Goal: Use online tool/utility: Utilize a website feature to perform a specific function

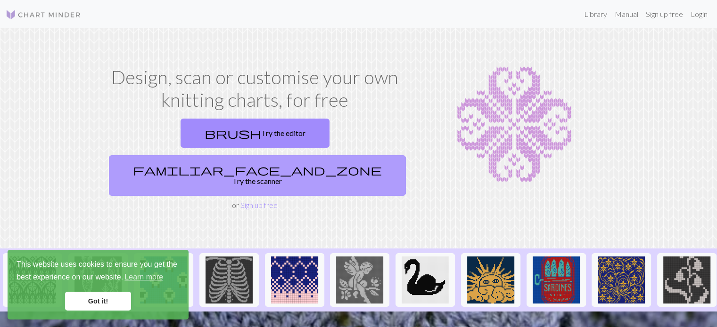
click at [369, 155] on link "familiar_face_and_zone Try the scanner" at bounding box center [257, 175] width 297 height 41
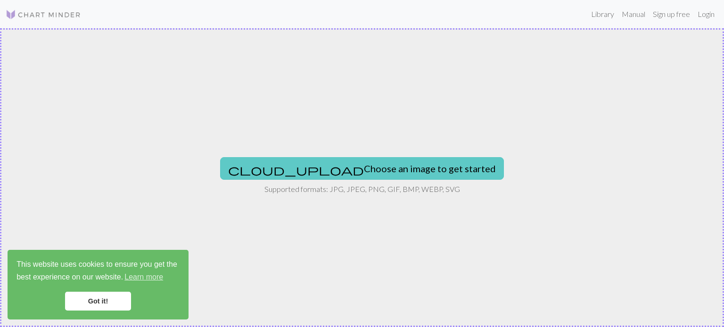
click at [413, 170] on button "cloud_upload Choose an image to get started" at bounding box center [362, 168] width 284 height 23
type input "C:\fakepath\IMG_2234.JPG"
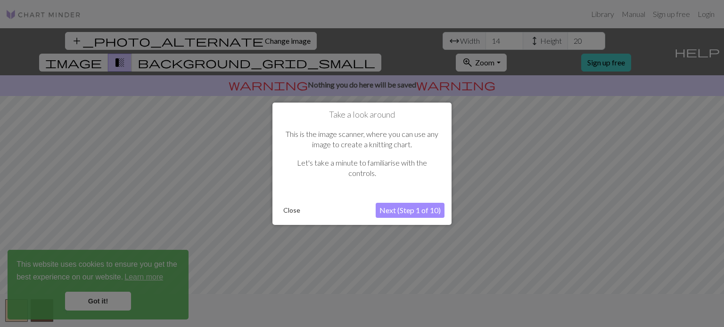
click at [421, 211] on button "Next (Step 1 of 10)" at bounding box center [409, 210] width 69 height 15
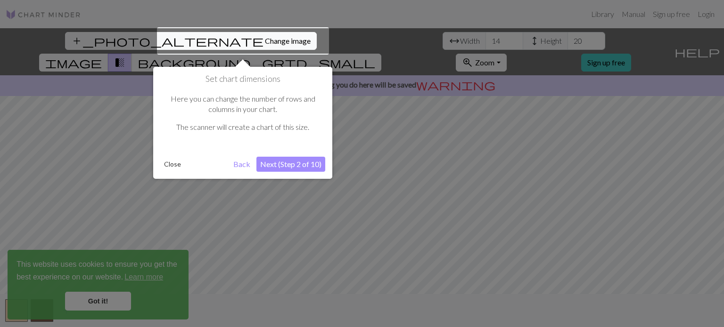
click at [298, 167] on button "Next (Step 2 of 10)" at bounding box center [290, 164] width 69 height 15
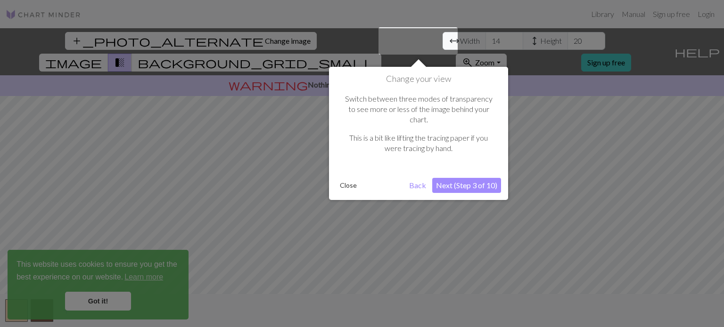
click at [474, 178] on button "Next (Step 3 of 10)" at bounding box center [466, 185] width 69 height 15
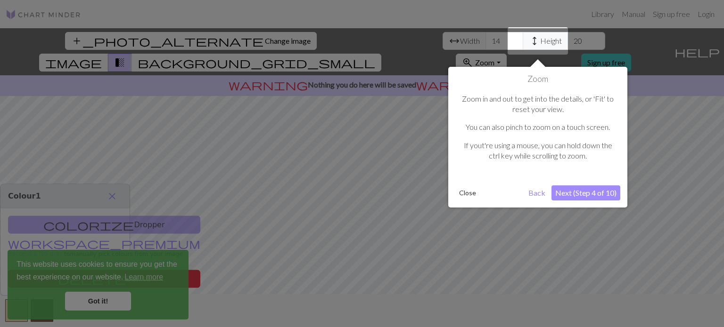
click at [567, 195] on button "Next (Step 4 of 10)" at bounding box center [585, 193] width 69 height 15
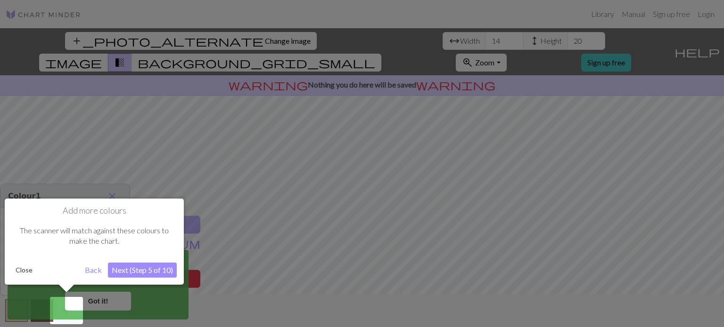
click at [160, 268] on button "Next (Step 5 of 10)" at bounding box center [142, 270] width 69 height 15
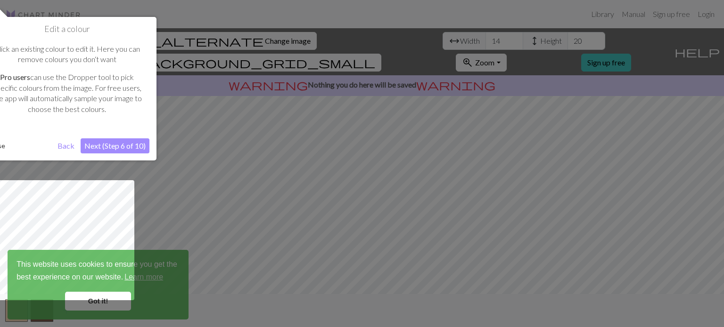
click at [127, 145] on button "Next (Step 6 of 10)" at bounding box center [115, 145] width 69 height 15
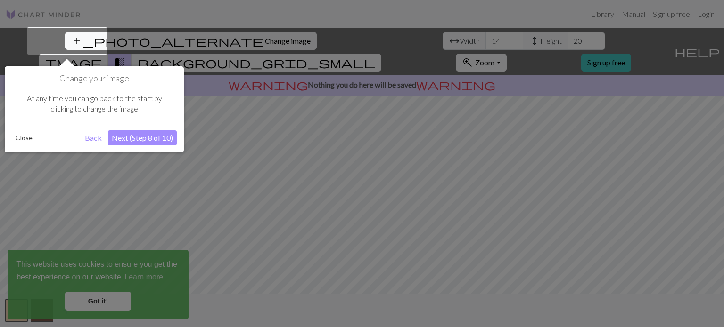
click at [142, 136] on button "Next (Step 8 of 10)" at bounding box center [142, 137] width 69 height 15
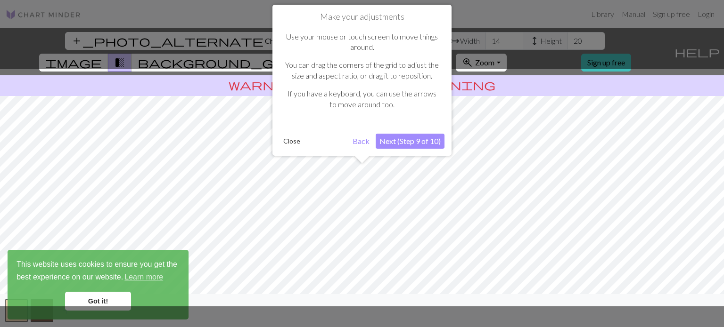
click at [432, 141] on button "Next (Step 9 of 10)" at bounding box center [409, 141] width 69 height 15
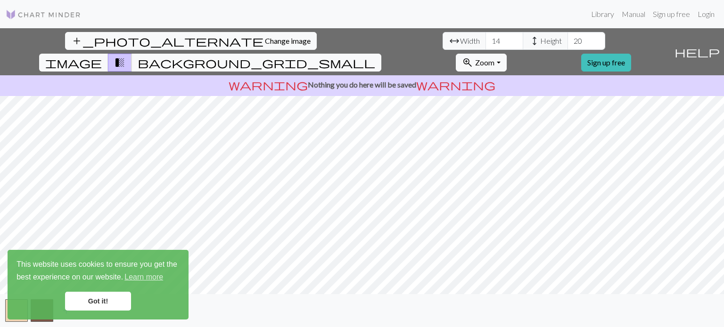
click at [96, 301] on link "Got it!" at bounding box center [98, 301] width 66 height 19
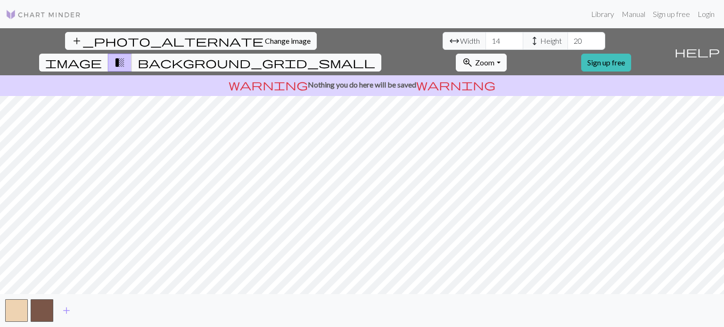
click at [65, 312] on body "This website uses cookies to ensure you get the best experience on our website.…" at bounding box center [362, 163] width 724 height 327
click at [69, 311] on span "add" at bounding box center [66, 310] width 11 height 13
click at [93, 310] on span "add" at bounding box center [91, 310] width 11 height 13
click at [119, 312] on span "add" at bounding box center [117, 310] width 11 height 13
click at [142, 312] on span "add" at bounding box center [142, 310] width 11 height 13
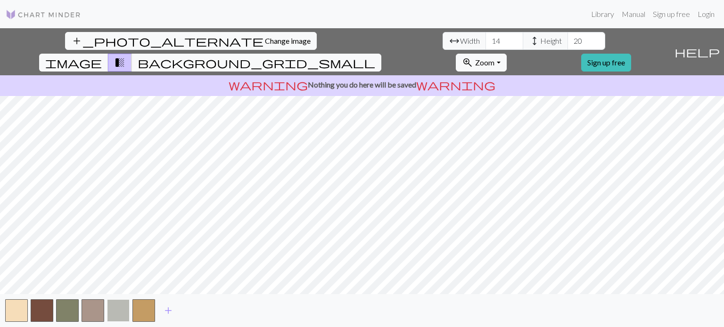
click at [118, 309] on button "button" at bounding box center [118, 311] width 23 height 23
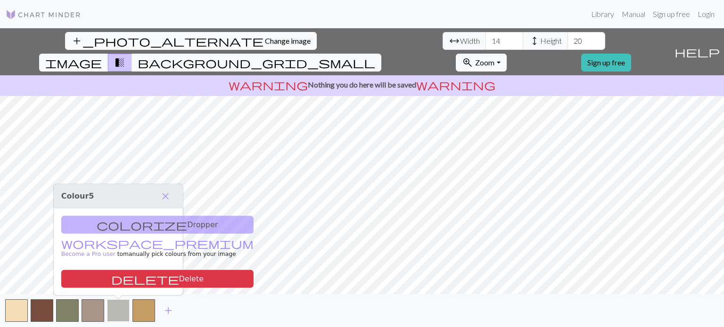
click at [126, 310] on button "button" at bounding box center [118, 311] width 23 height 23
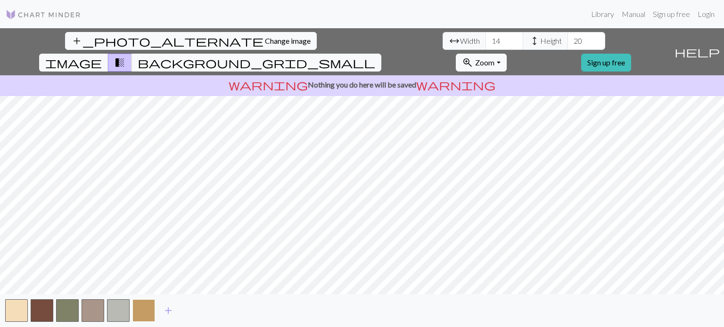
click at [148, 310] on button "button" at bounding box center [143, 311] width 23 height 23
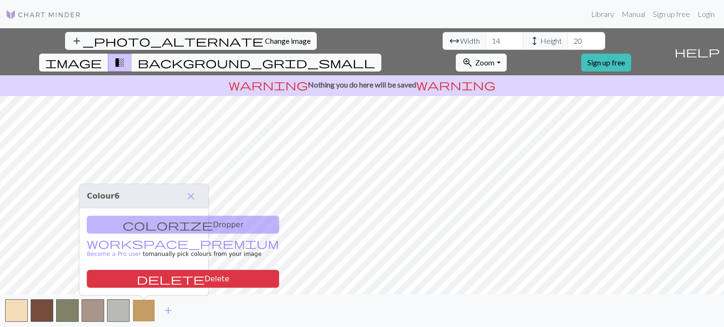
click at [138, 316] on button "button" at bounding box center [143, 311] width 23 height 23
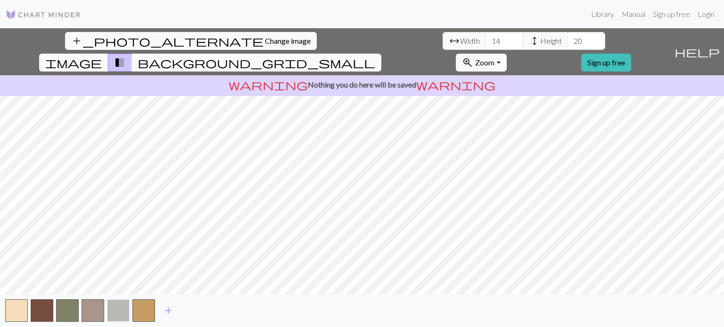
click at [121, 311] on button "button" at bounding box center [118, 311] width 23 height 23
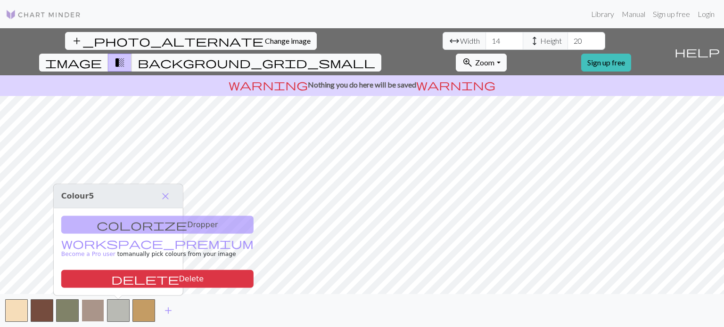
click at [90, 310] on button "button" at bounding box center [92, 311] width 23 height 23
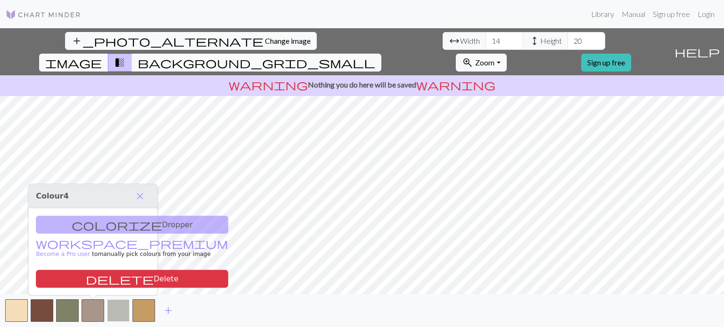
click at [121, 311] on button "button" at bounding box center [118, 311] width 23 height 23
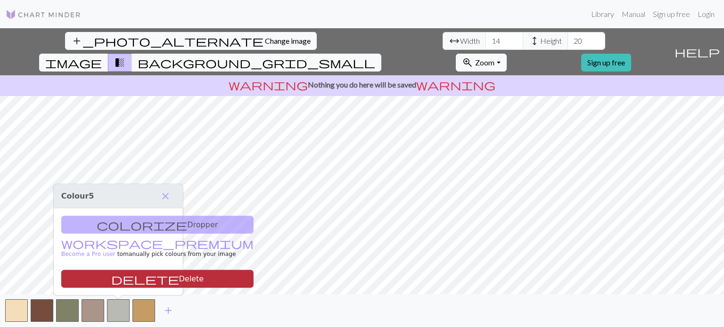
click at [121, 280] on button "delete Delete" at bounding box center [157, 279] width 192 height 18
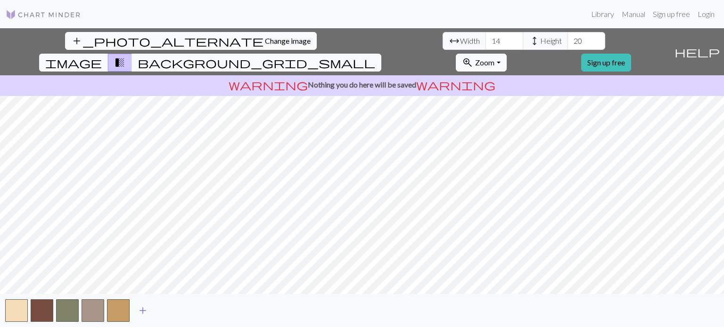
click at [146, 310] on span "add" at bounding box center [142, 310] width 11 height 13
click at [146, 310] on button "button" at bounding box center [143, 311] width 23 height 23
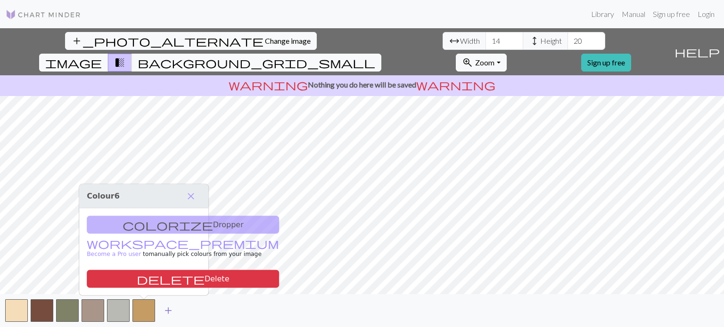
click at [146, 310] on button "button" at bounding box center [143, 311] width 23 height 23
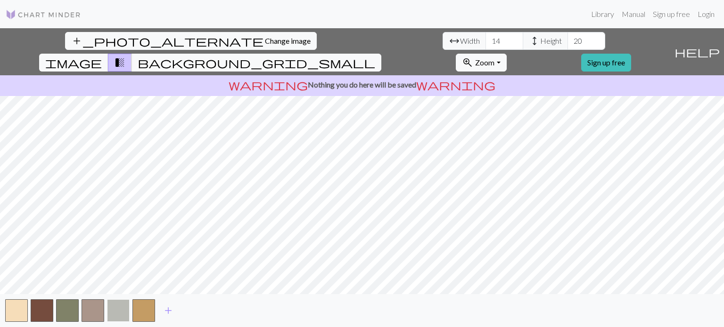
click at [124, 310] on button "button" at bounding box center [118, 311] width 23 height 23
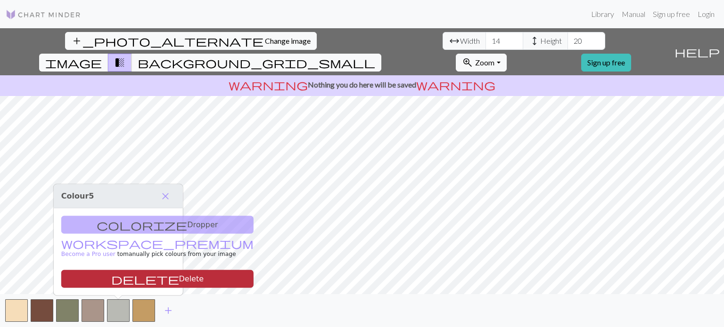
click at [130, 276] on button "delete Delete" at bounding box center [157, 279] width 192 height 18
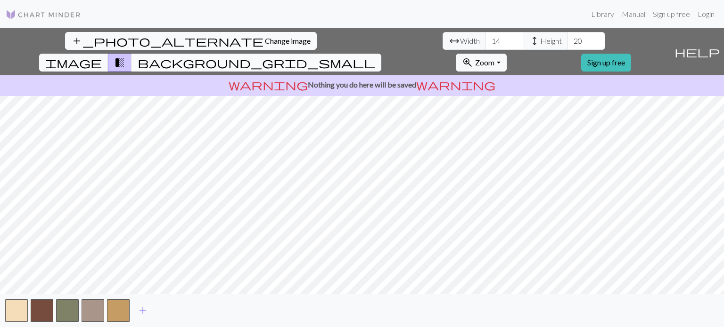
click at [375, 56] on span "background_grid_small" at bounding box center [256, 62] width 237 height 13
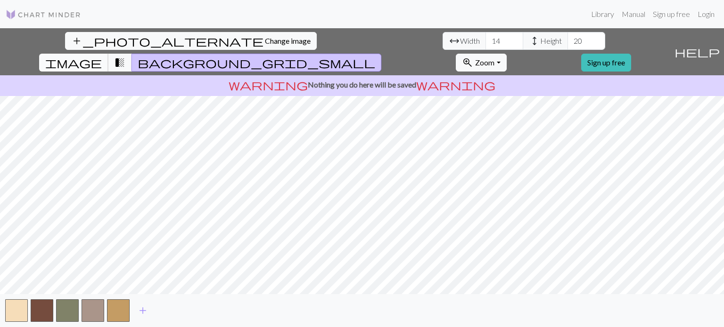
click at [102, 56] on span "image" at bounding box center [73, 62] width 57 height 13
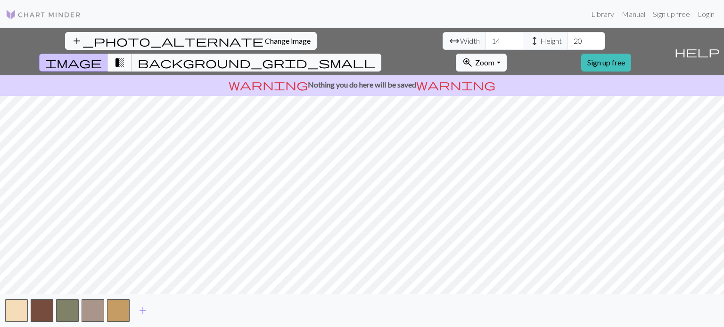
click at [125, 56] on span "transition_fade" at bounding box center [119, 62] width 11 height 13
click at [494, 58] on span "Zoom" at bounding box center [484, 62] width 19 height 9
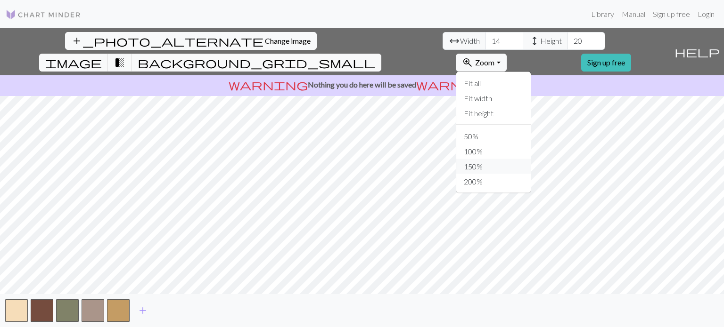
click at [530, 159] on button "150%" at bounding box center [493, 166] width 74 height 15
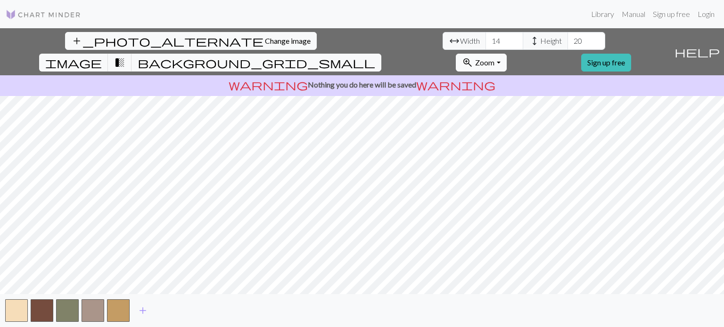
click at [506, 54] on button "zoom_in Zoom Zoom" at bounding box center [481, 63] width 50 height 18
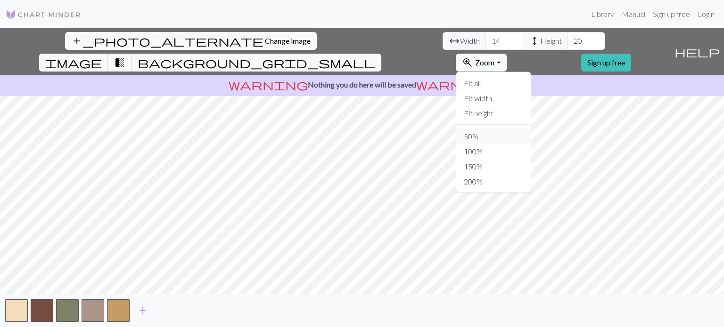
click at [530, 129] on button "50%" at bounding box center [493, 136] width 74 height 15
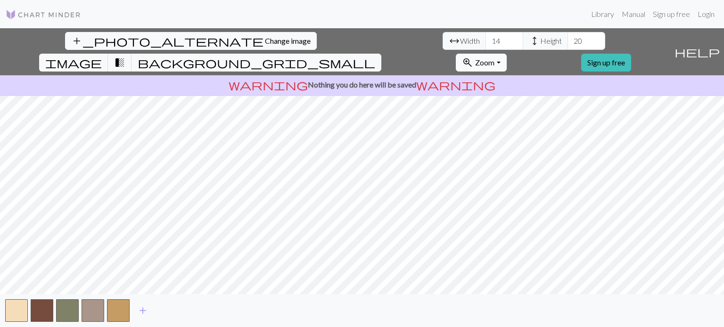
click at [506, 54] on button "zoom_in Zoom Zoom" at bounding box center [481, 63] width 50 height 18
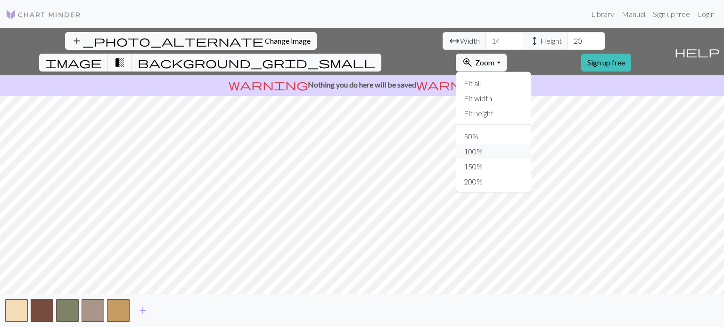
click at [530, 144] on button "100%" at bounding box center [493, 151] width 74 height 15
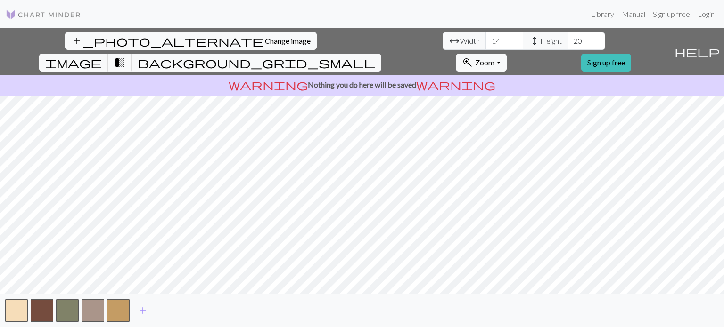
click at [417, 79] on p "warning Nothing you do here will be saved warning" at bounding box center [362, 84] width 716 height 11
click at [416, 79] on p "warning Nothing you do here will be saved warning" at bounding box center [362, 84] width 716 height 11
drag, startPoint x: 415, startPoint y: 62, endPoint x: 398, endPoint y: 62, distance: 17.9
click at [398, 79] on p "warning Nothing you do here will be saved warning" at bounding box center [362, 84] width 716 height 11
